Goal: Information Seeking & Learning: Learn about a topic

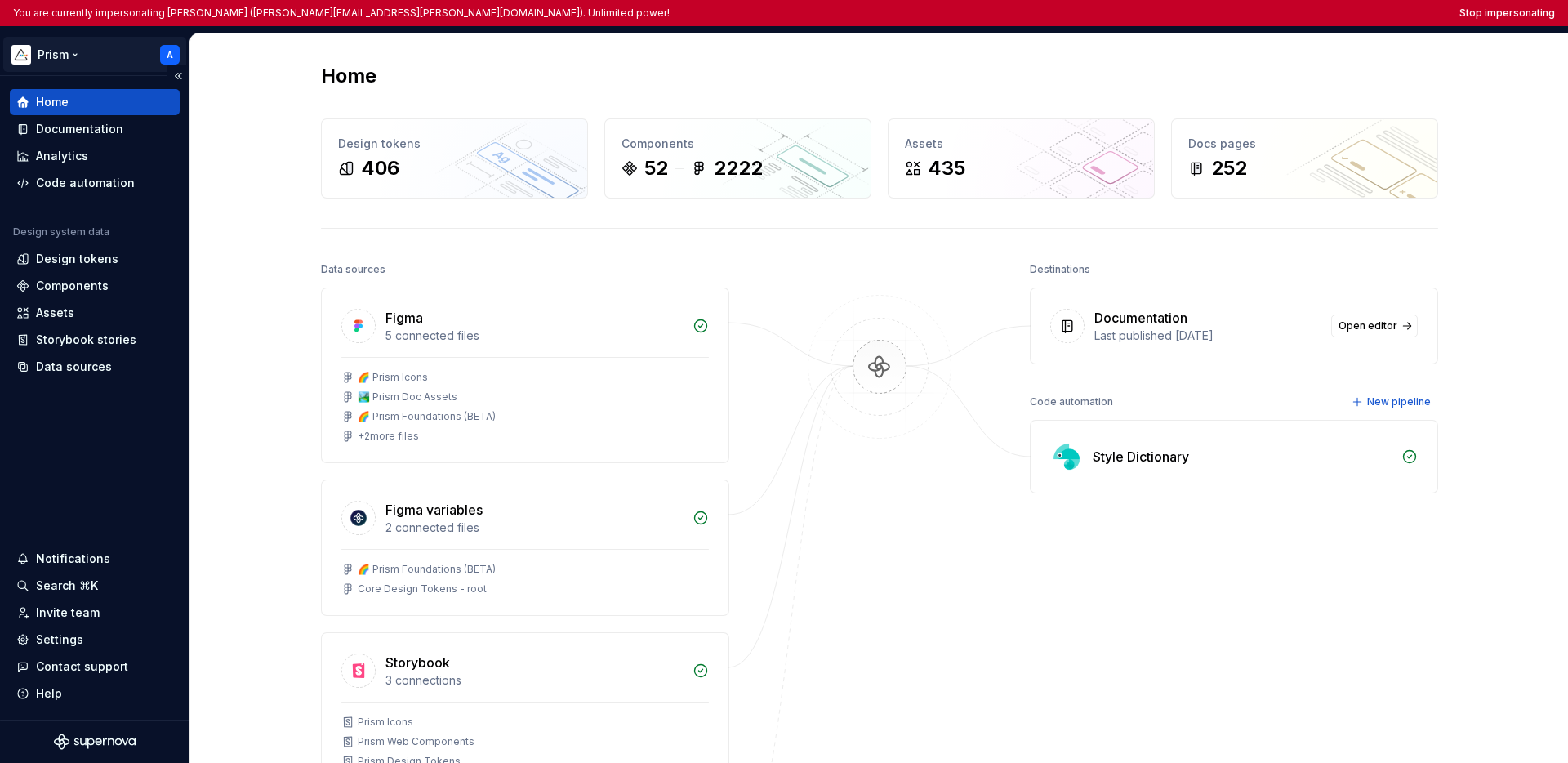
click at [60, 52] on html "You are currently impersonating Andy (andrew.denham@ecoonline.com). Unlimited p…" at bounding box center [784, 382] width 1568 height 763
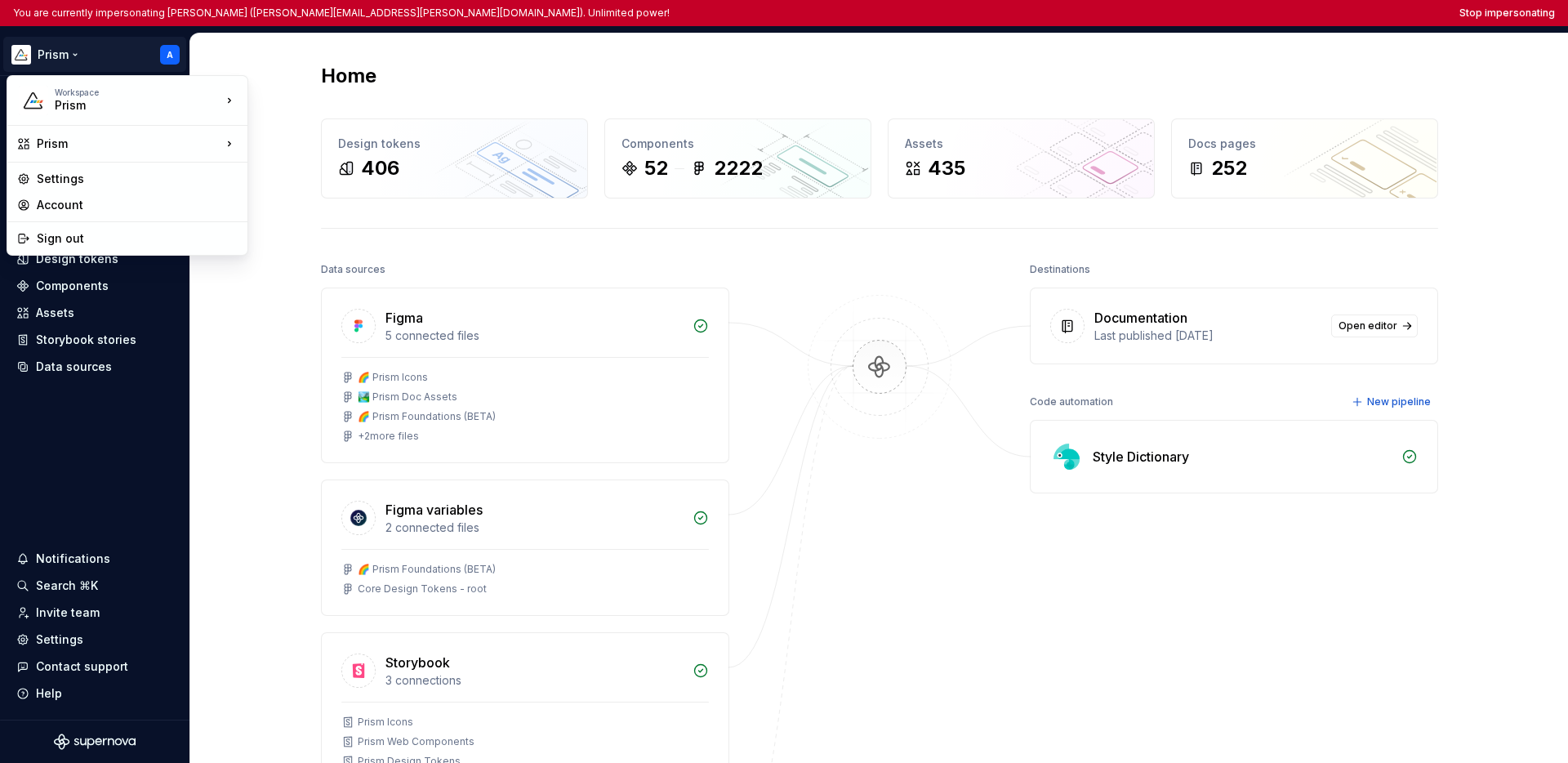
click at [98, 401] on html "You are currently impersonating Andy (andrew.denham@ecoonline.com). Unlimited p…" at bounding box center [784, 382] width 1568 height 763
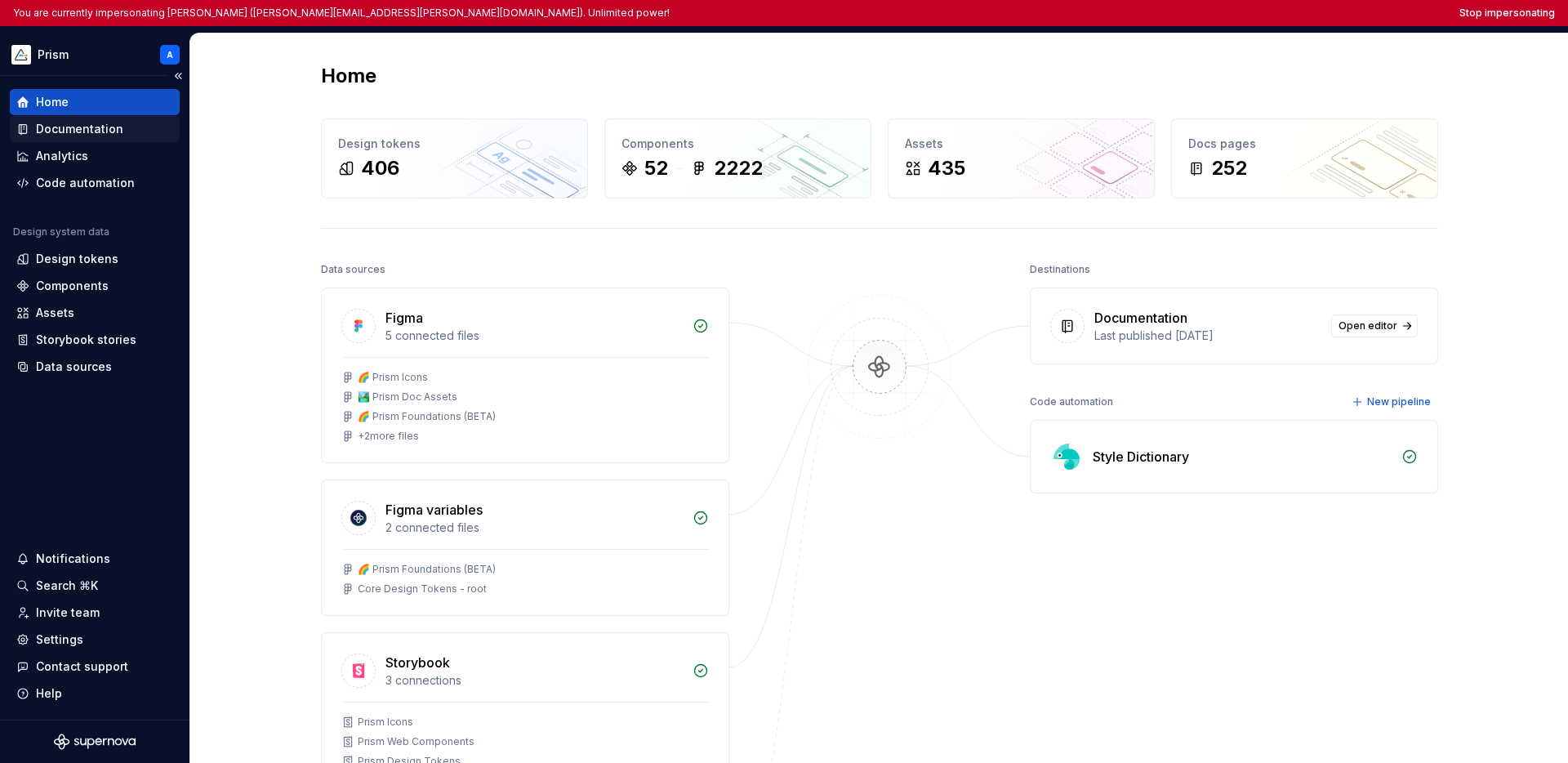
click at [91, 133] on div "Documentation" at bounding box center [80, 128] width 87 height 16
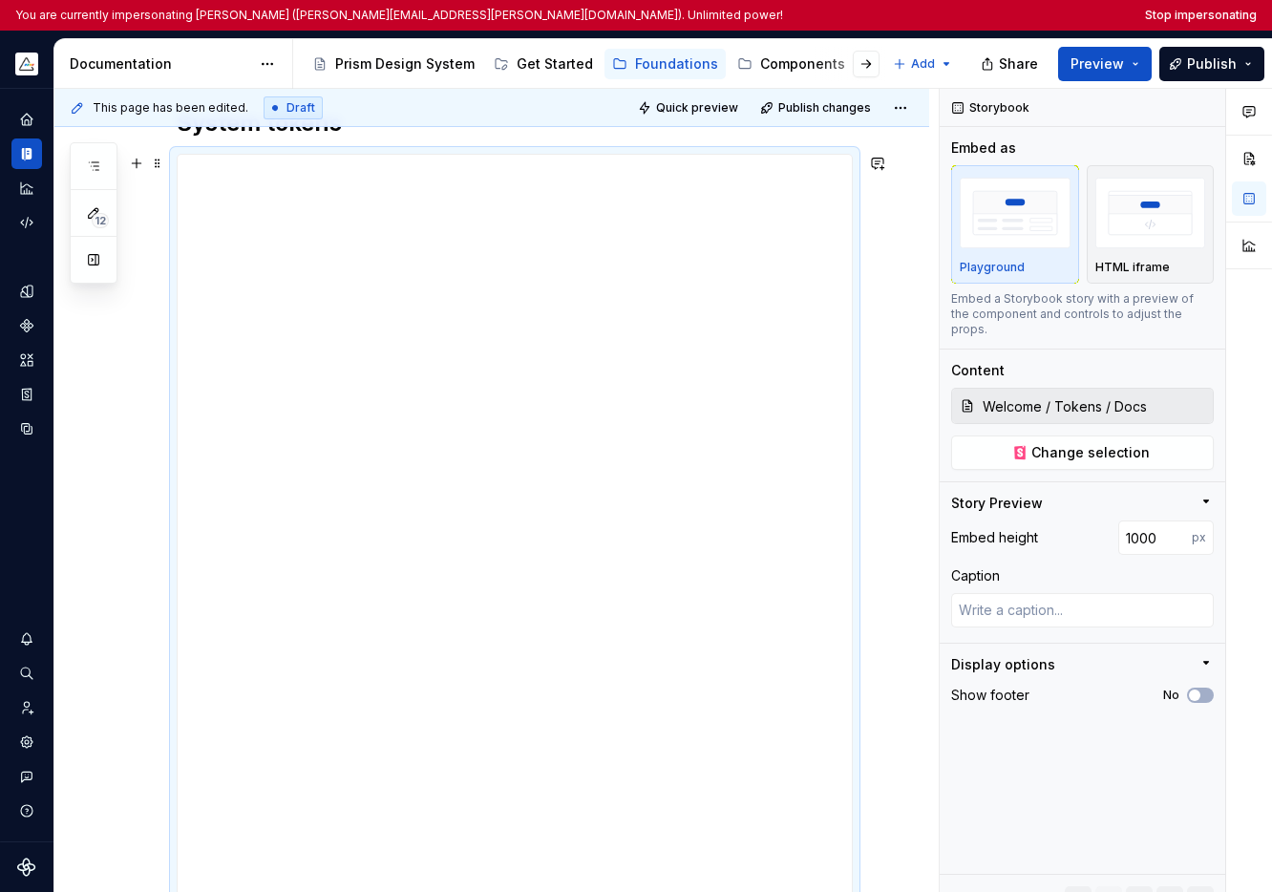
scroll to position [311, 0]
click at [43, 94] on button "Expand sidebar" at bounding box center [40, 88] width 27 height 27
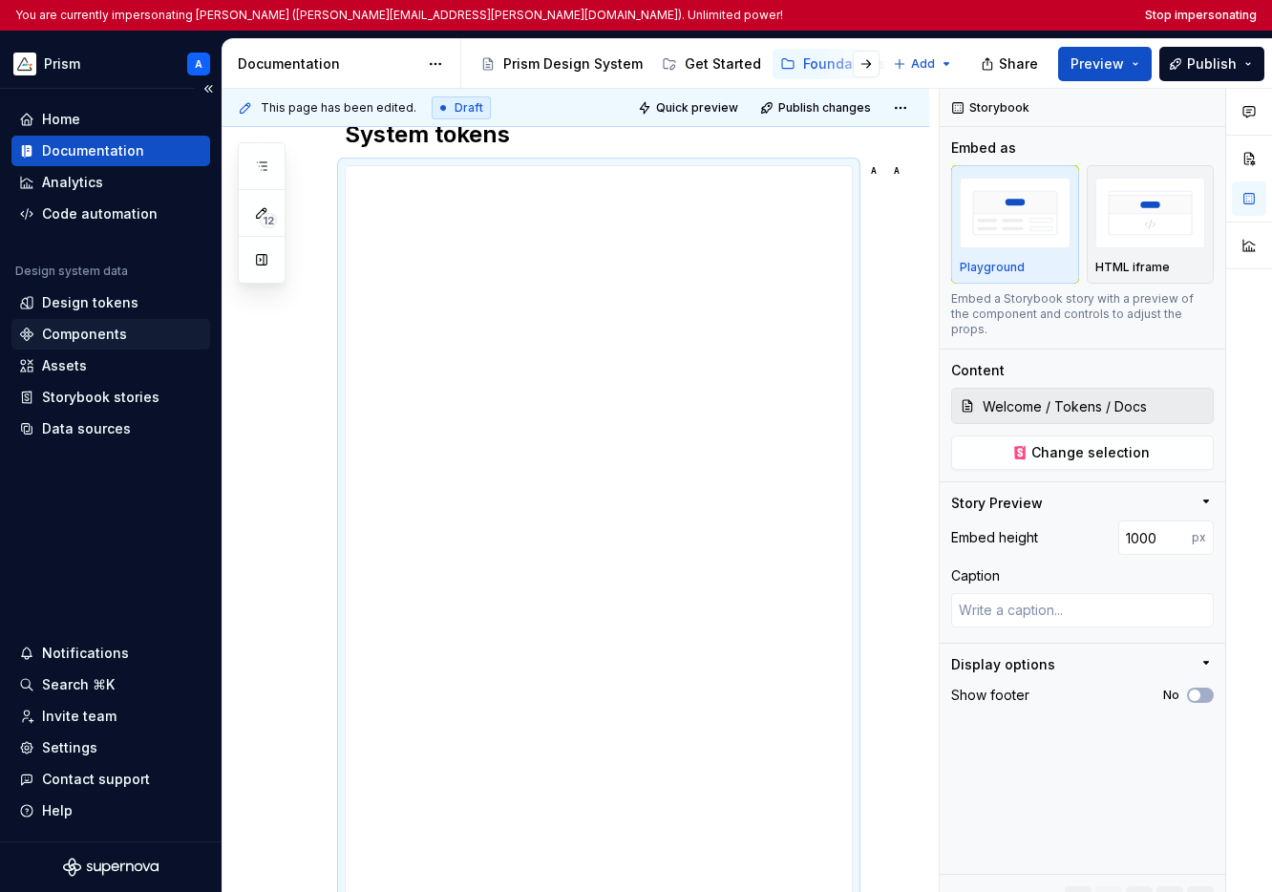
type textarea "*"
click at [93, 436] on div "Data sources" at bounding box center [86, 428] width 89 height 19
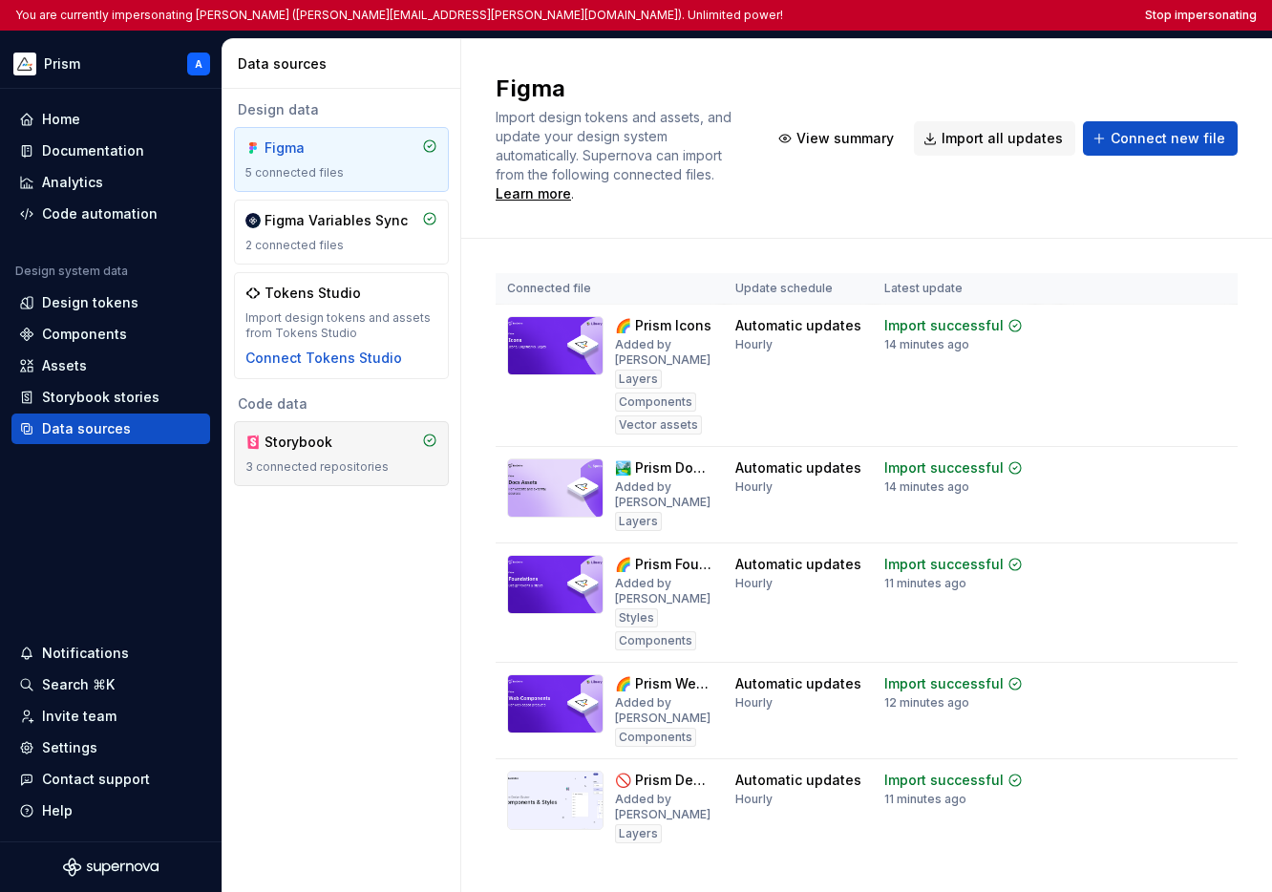
click at [326, 451] on div "Storybook" at bounding box center [310, 441] width 92 height 19
